Goal: Information Seeking & Learning: Learn about a topic

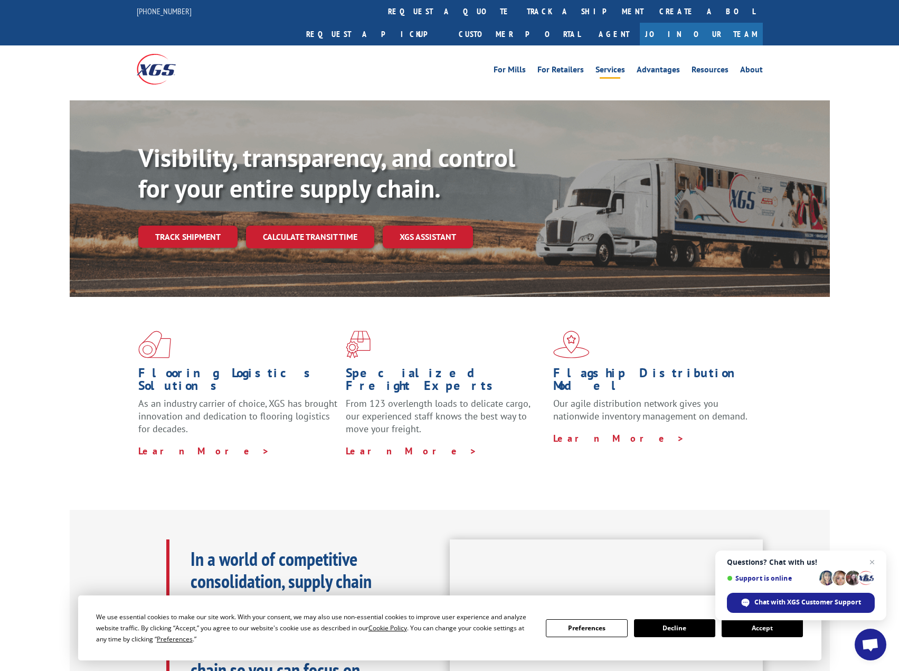
click at [625, 65] on link "Services" at bounding box center [611, 71] width 30 height 12
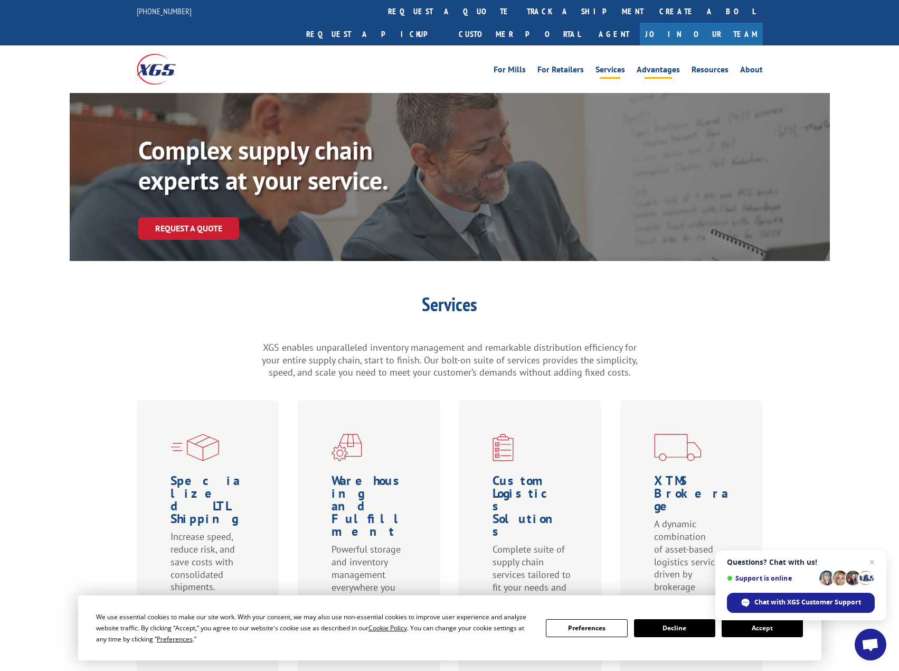
click at [655, 65] on link "Advantages" at bounding box center [658, 71] width 43 height 12
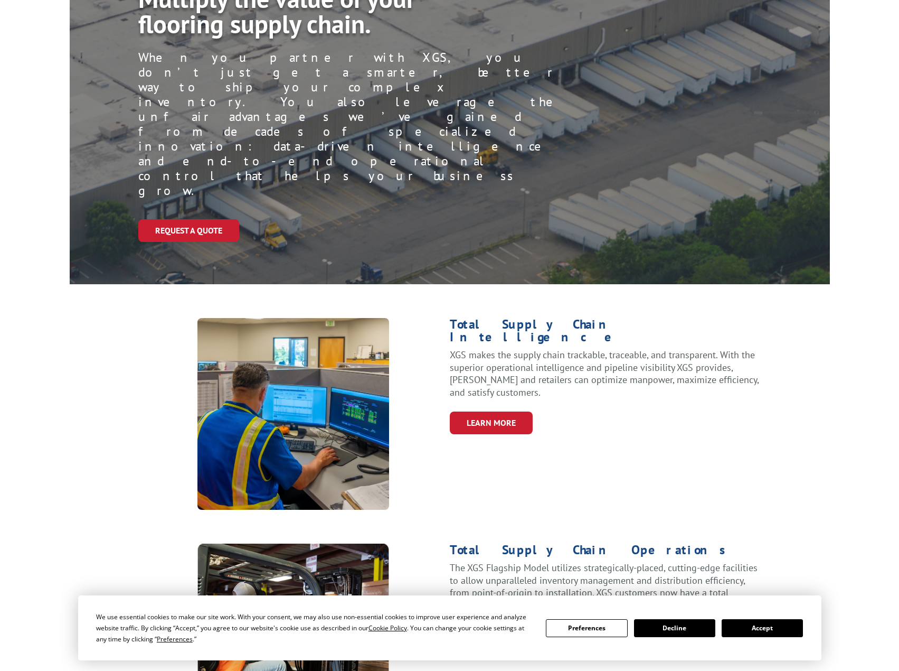
scroll to position [211, 0]
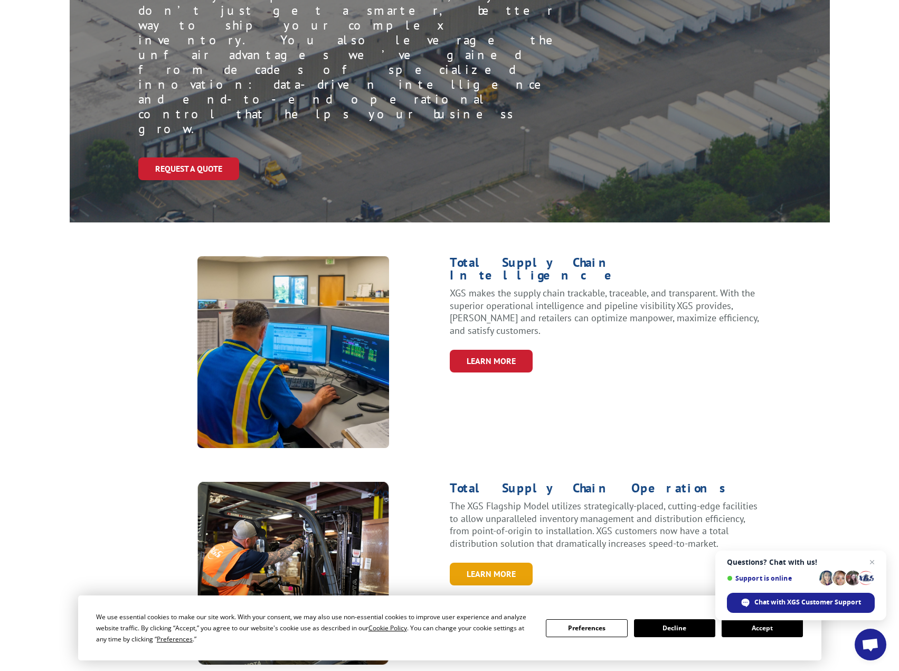
click at [501, 562] on link "LEARN MORE" at bounding box center [491, 573] width 83 height 23
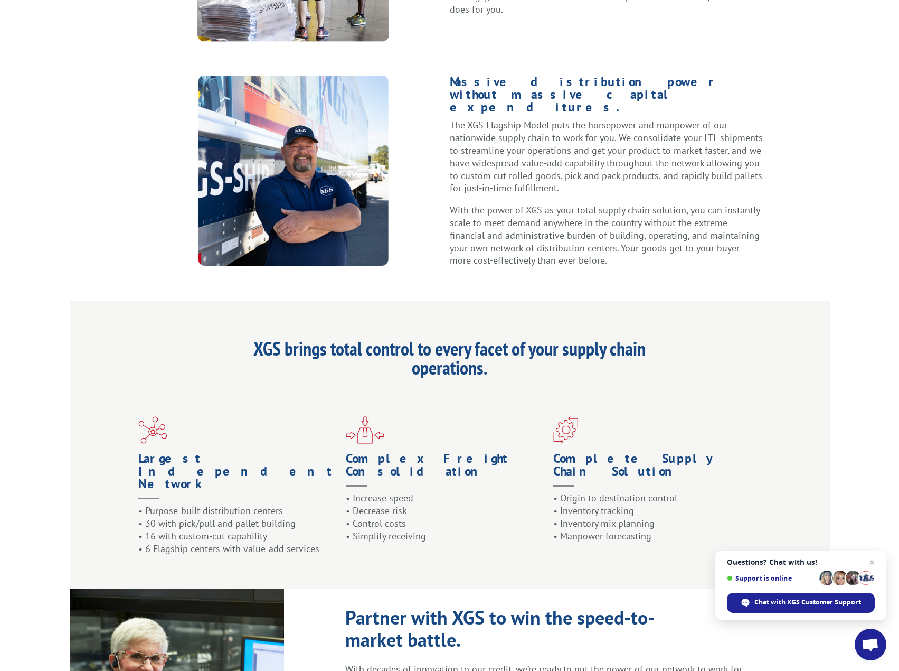
scroll to position [686, 0]
